Goal: Find specific page/section: Find specific page/section

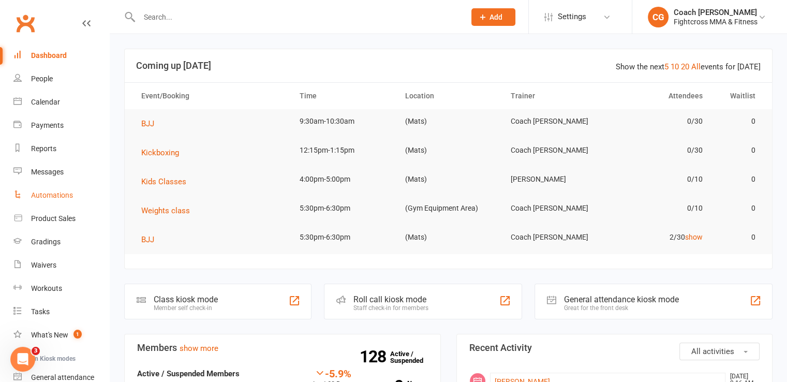
click at [51, 196] on div "Automations" at bounding box center [52, 195] width 42 height 8
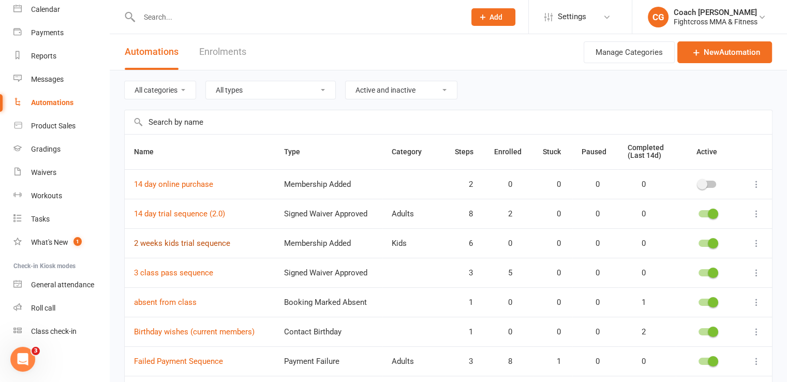
scroll to position [160, 0]
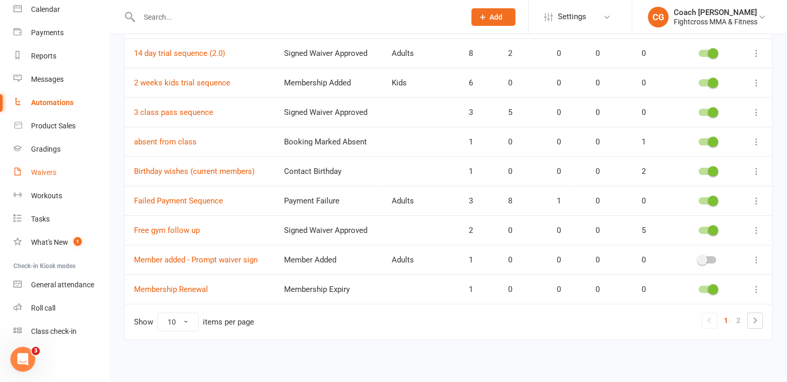
click at [42, 176] on div "Waivers" at bounding box center [43, 172] width 25 height 8
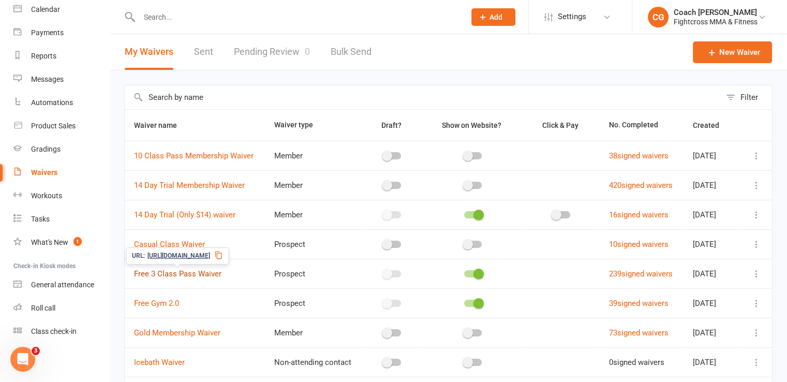
click at [199, 275] on link "Free 3 Class Pass Waiver" at bounding box center [177, 273] width 87 height 9
